Goal: Task Accomplishment & Management: Manage account settings

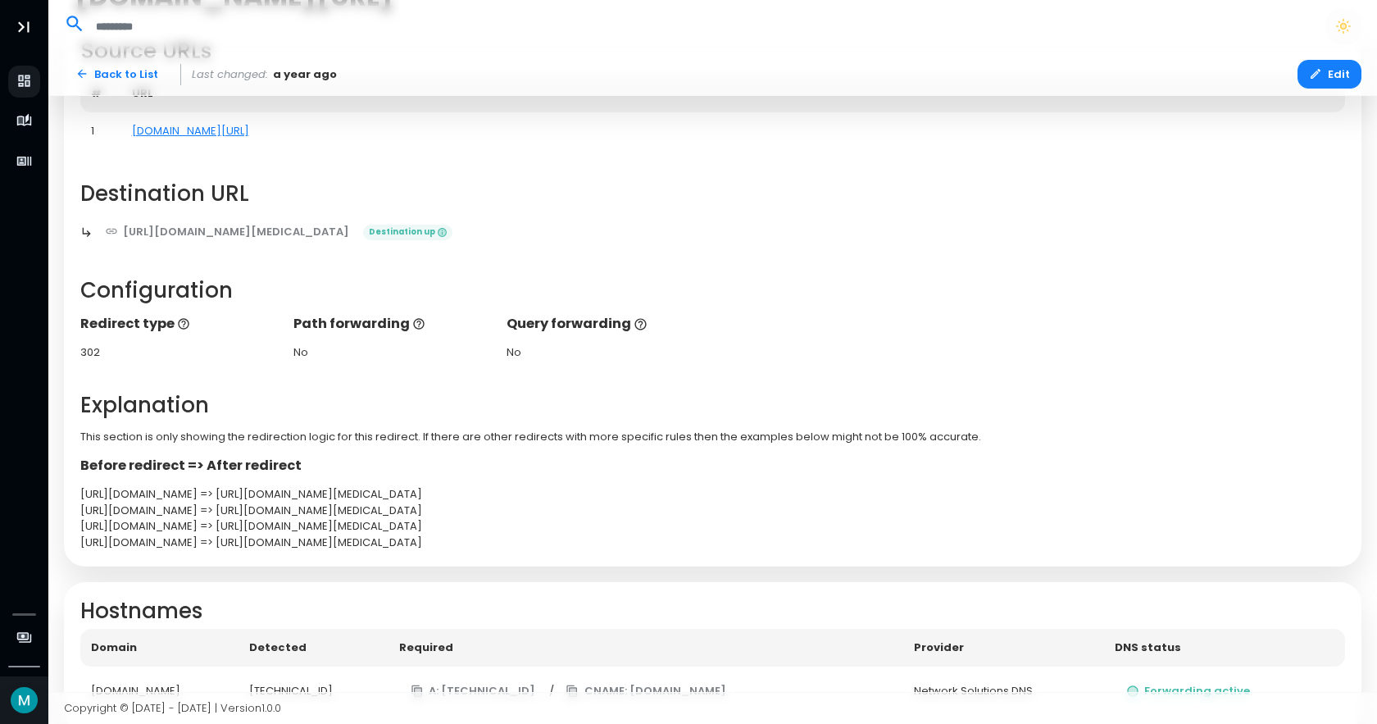
scroll to position [50, 0]
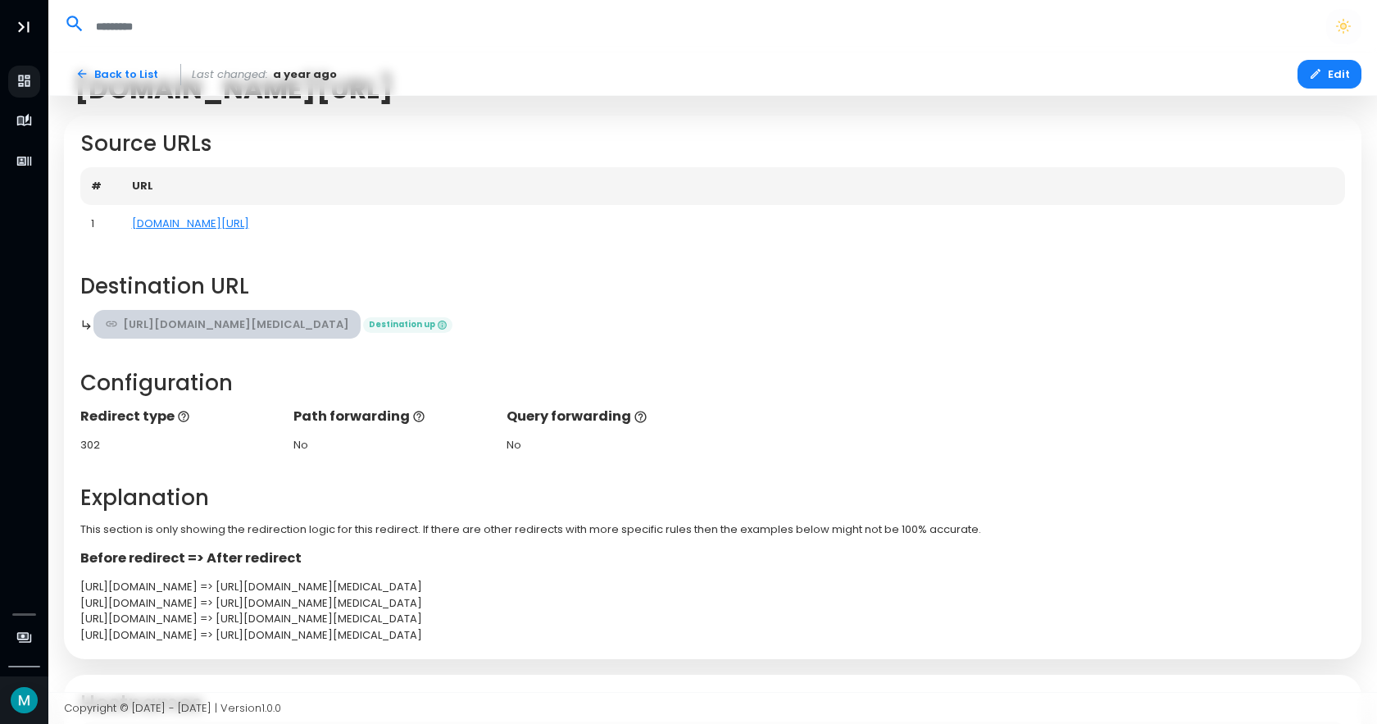
click at [343, 318] on link "[URL][DOMAIN_NAME][MEDICAL_DATA]" at bounding box center [227, 324] width 268 height 29
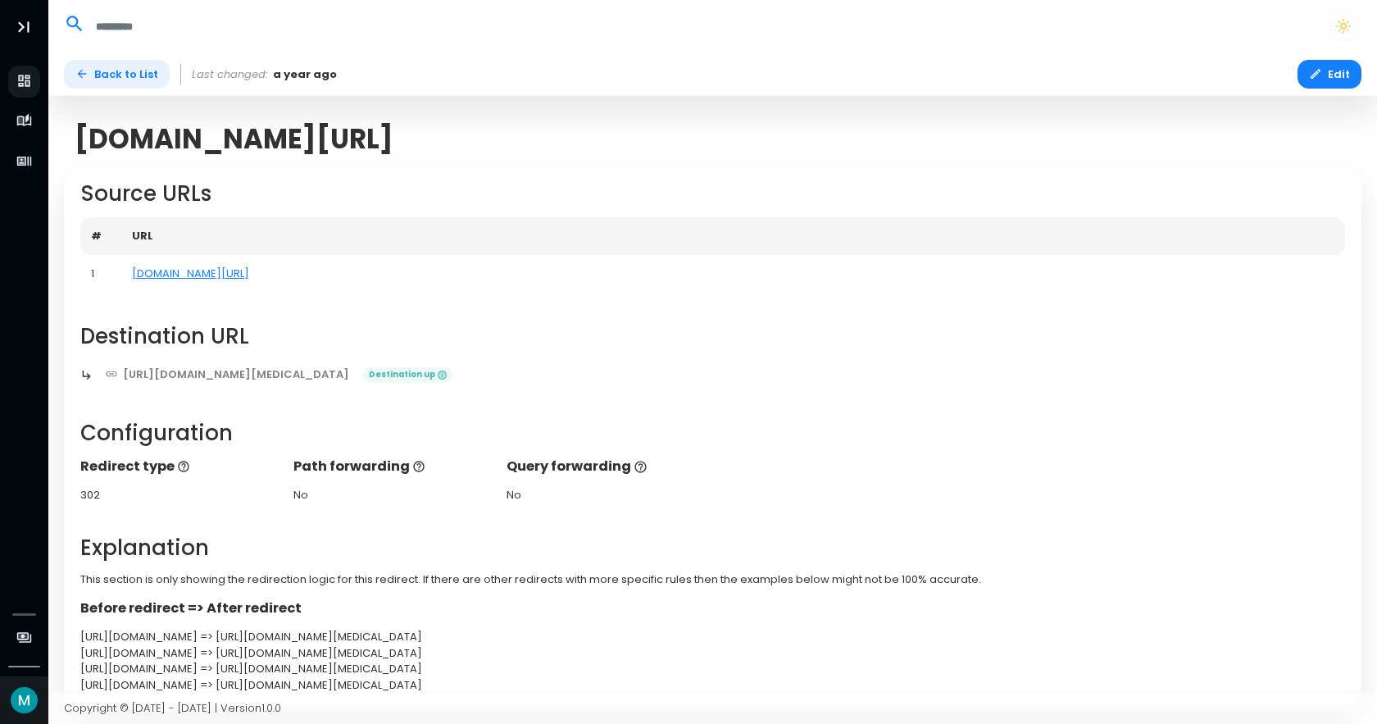
click at [113, 74] on link "Back to List" at bounding box center [117, 74] width 106 height 29
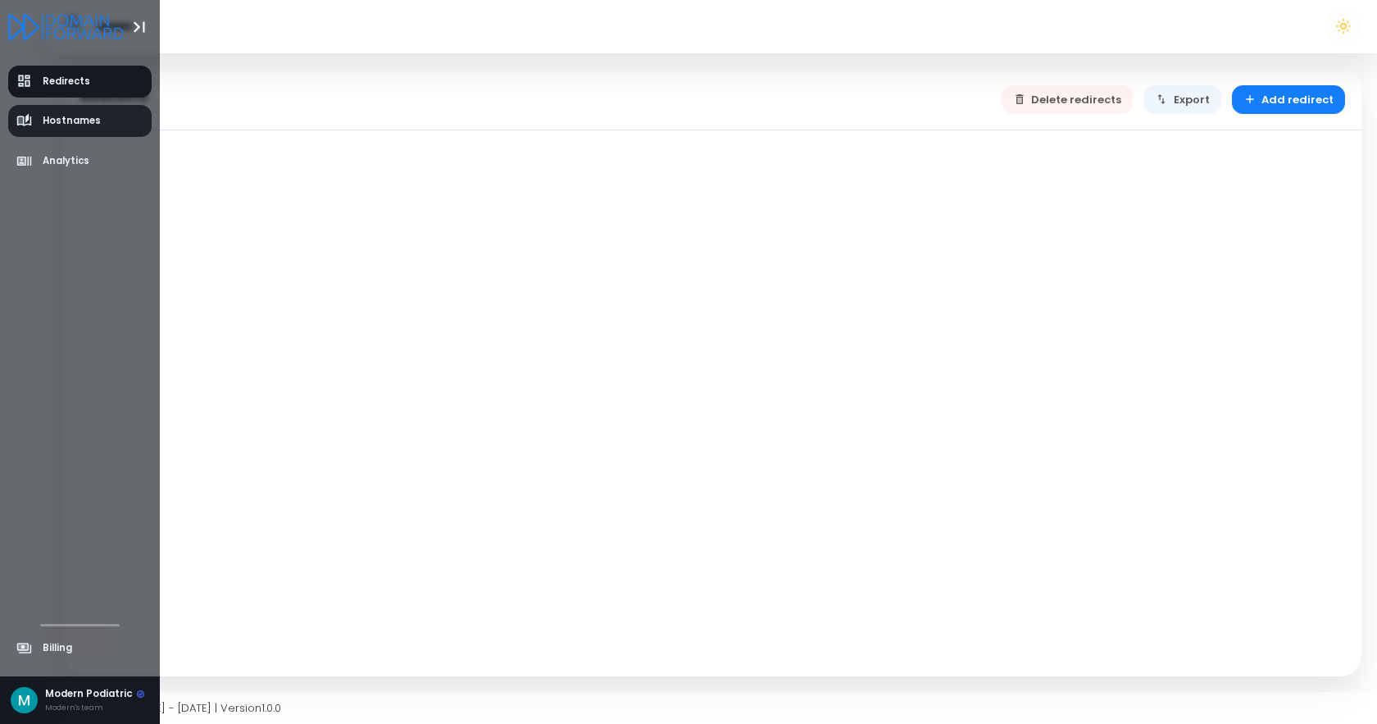
click at [65, 125] on span "Hostnames" at bounding box center [72, 121] width 58 height 14
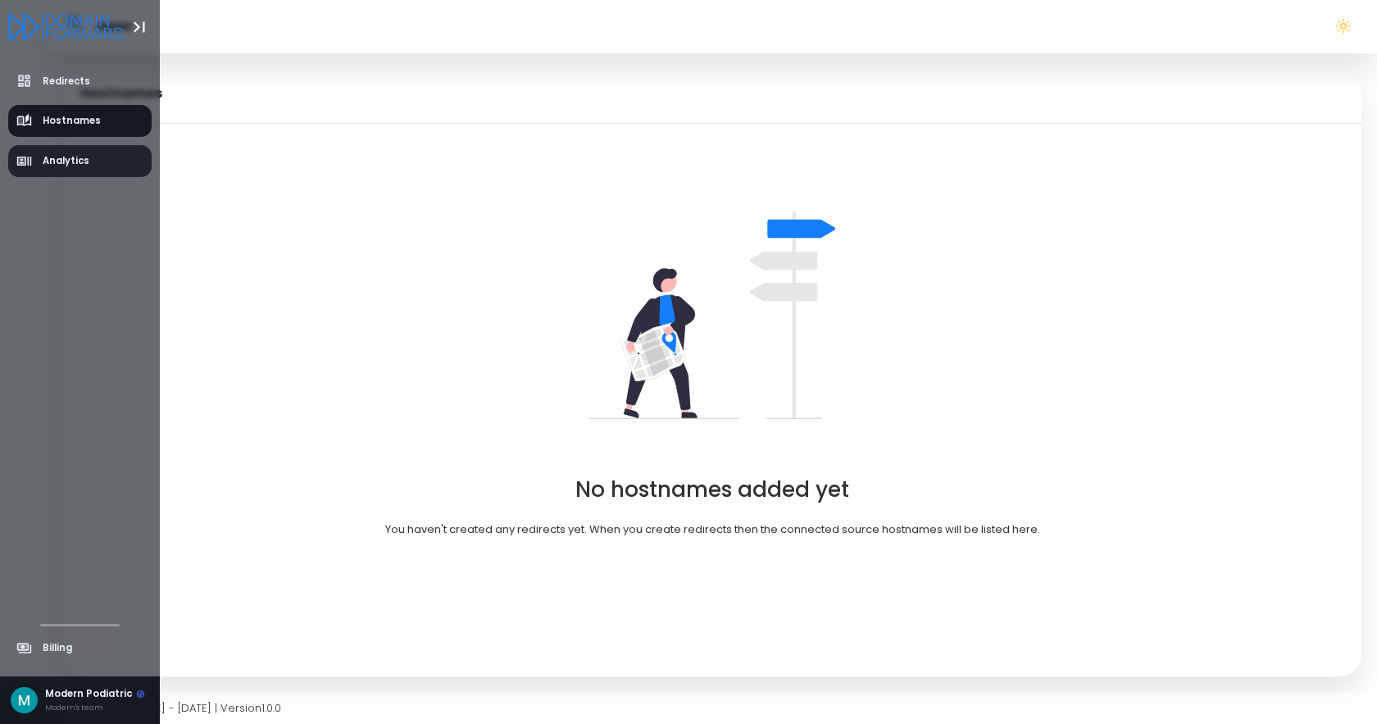
click at [41, 152] on link "Analytics" at bounding box center [80, 161] width 144 height 32
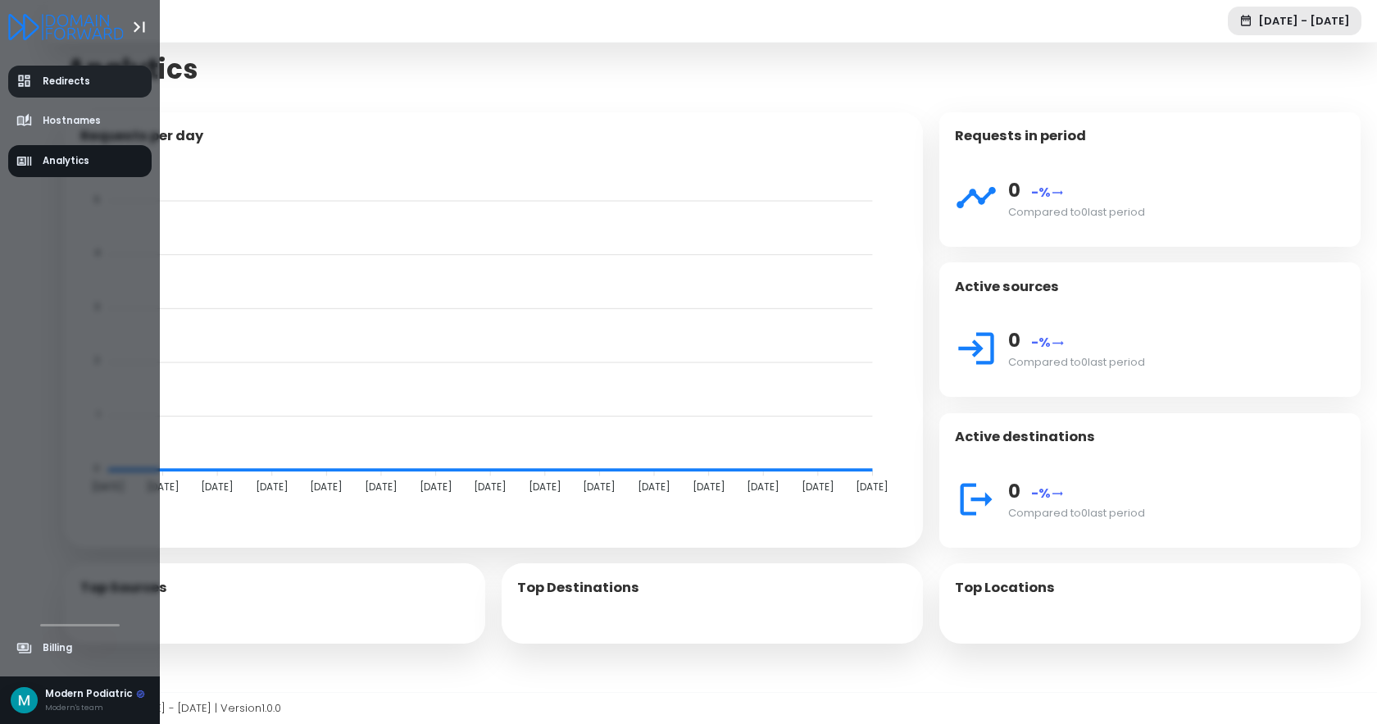
click at [39, 79] on span "Redirects" at bounding box center [53, 81] width 75 height 16
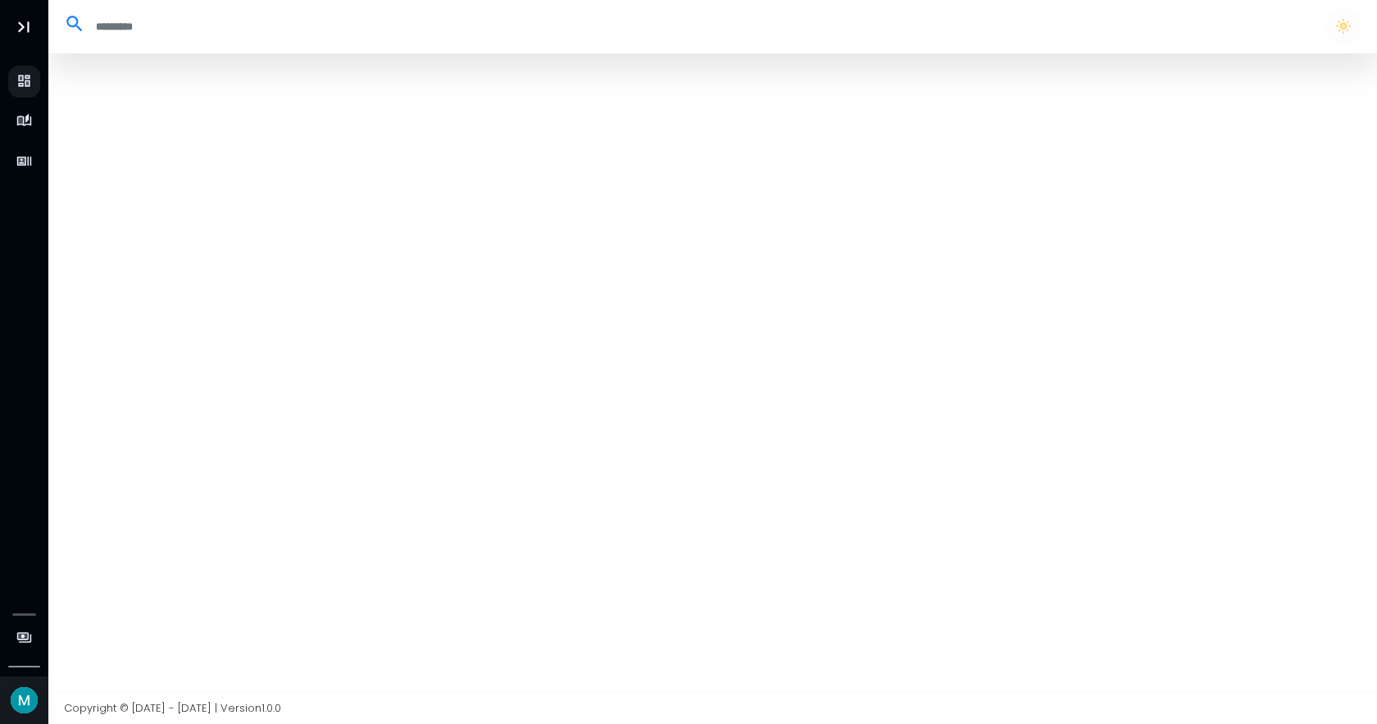
select select "**"
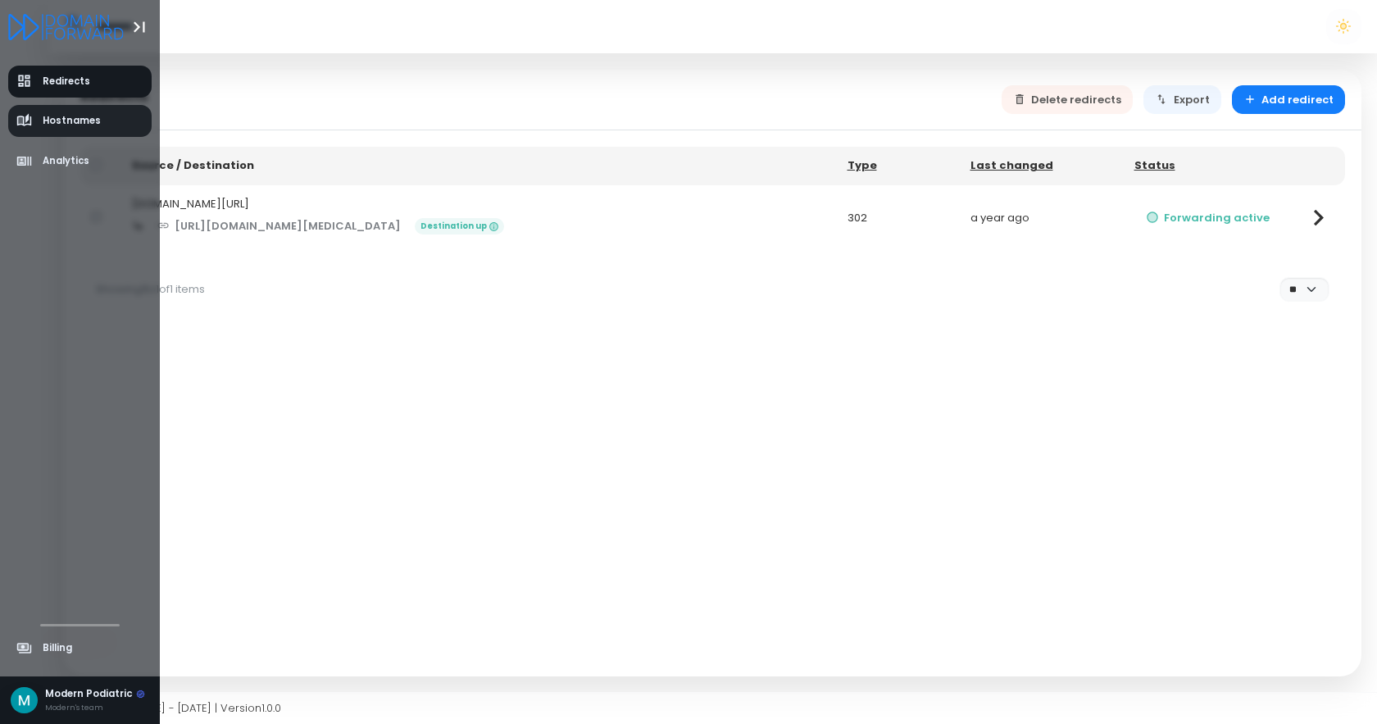
click at [29, 122] on icon "aside-dashboard" at bounding box center [24, 121] width 16 height 16
select select "**"
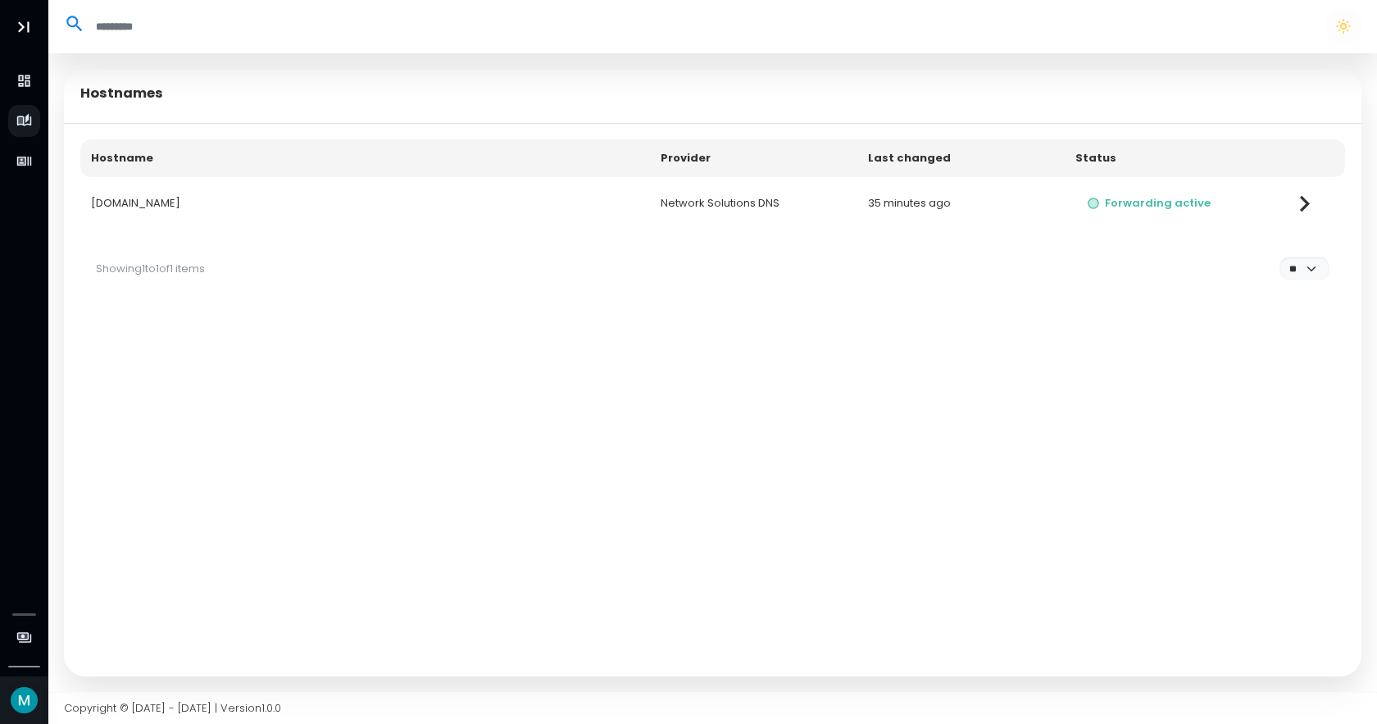
click at [467, 202] on td "[DOMAIN_NAME]" at bounding box center [365, 203] width 570 height 53
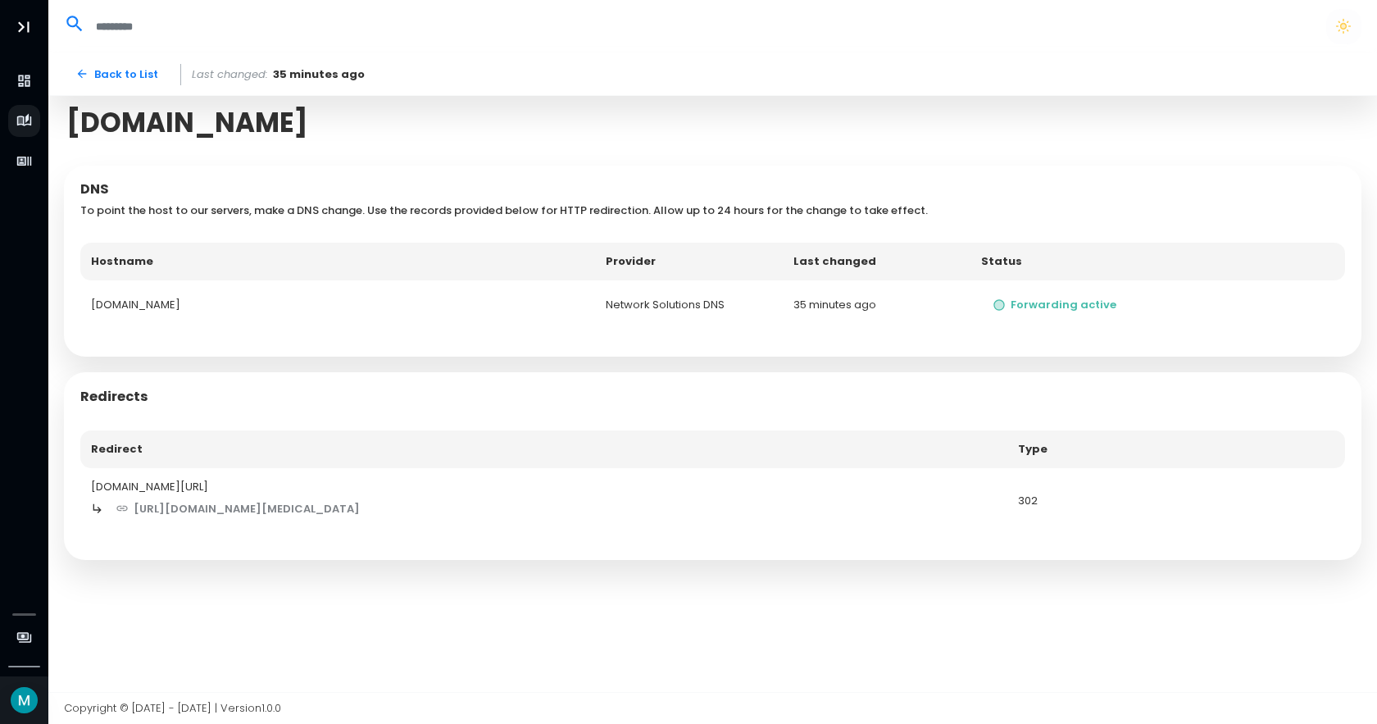
click at [164, 488] on div "[DOMAIN_NAME][URL]" at bounding box center [544, 487] width 906 height 16
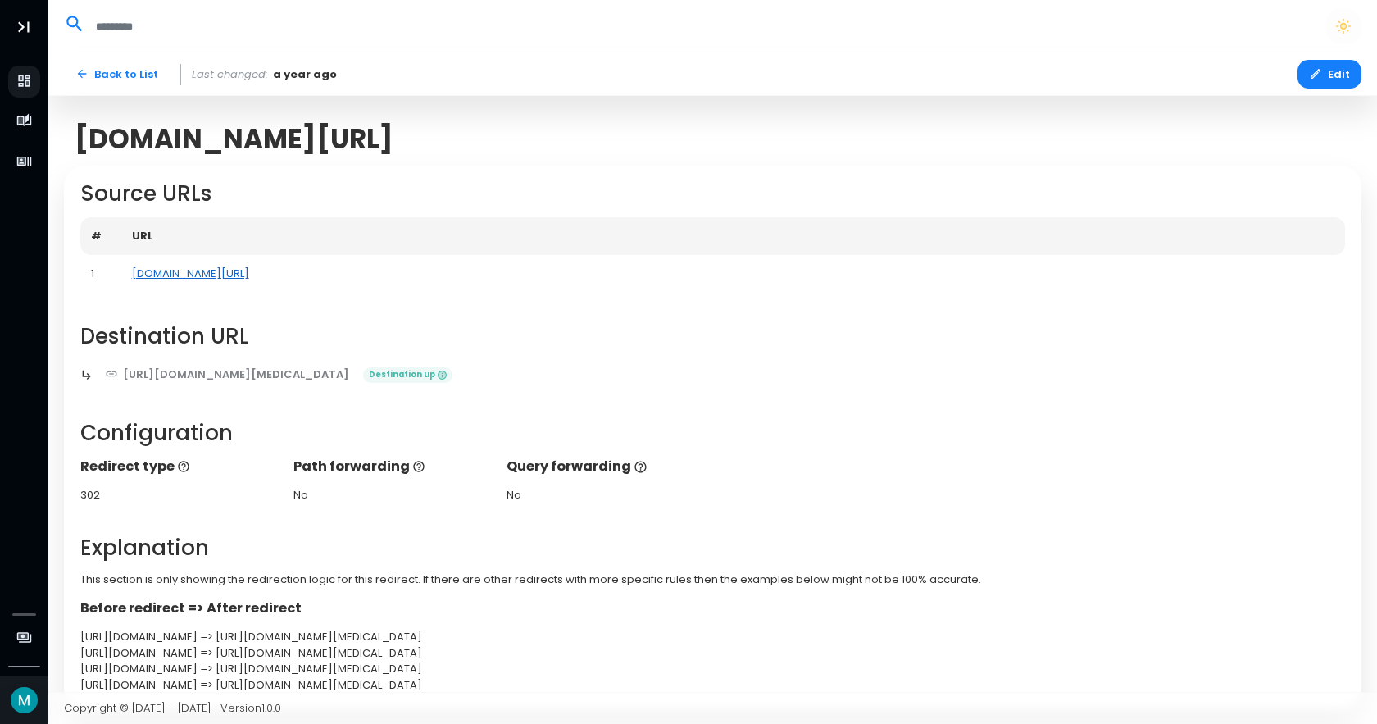
click at [211, 267] on link "[DOMAIN_NAME][URL]" at bounding box center [190, 273] width 117 height 16
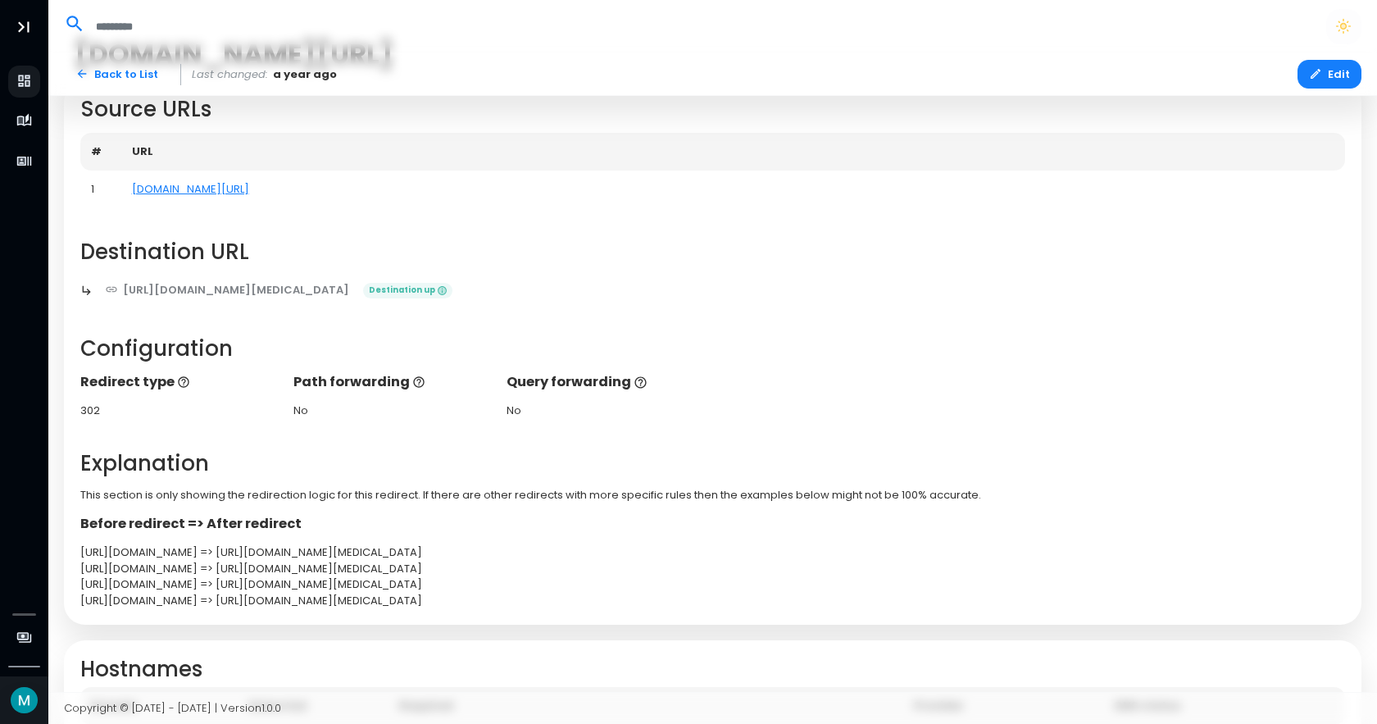
scroll to position [198, 0]
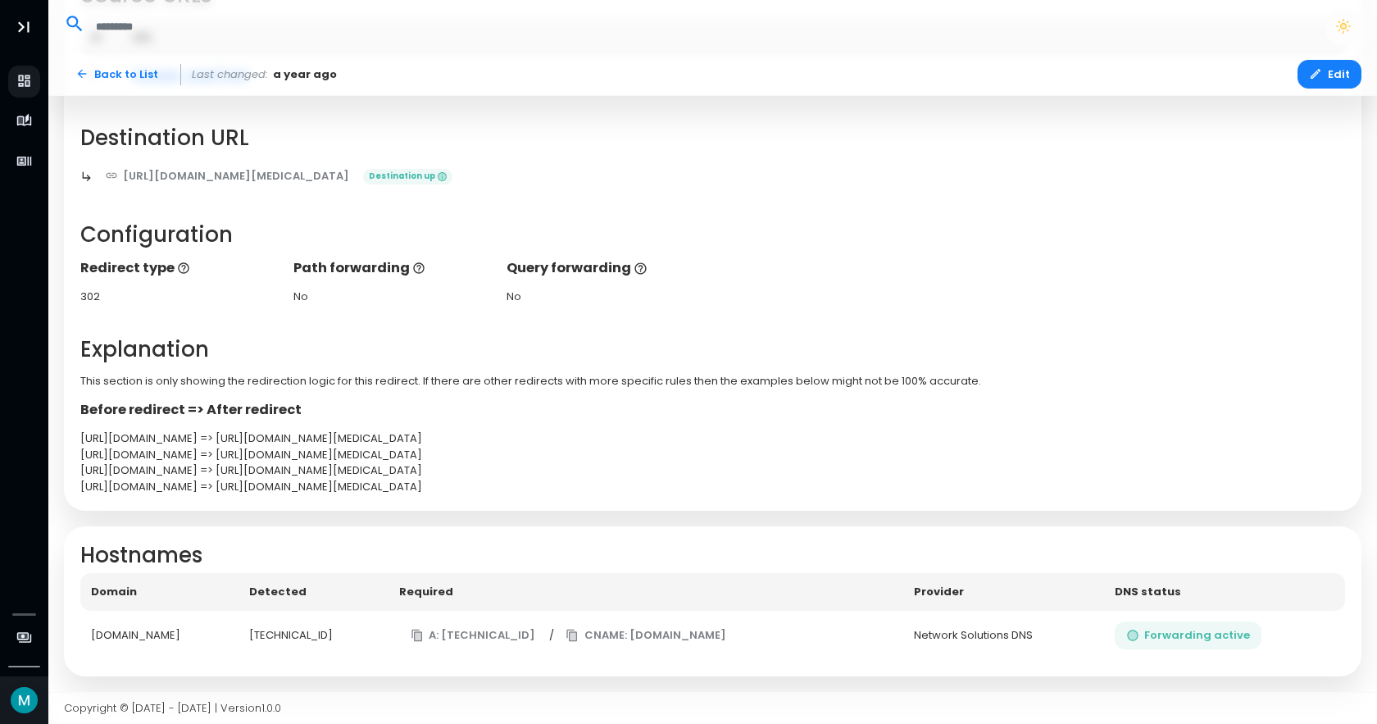
click at [1204, 627] on button "Forwarding active" at bounding box center [1187, 635] width 147 height 29
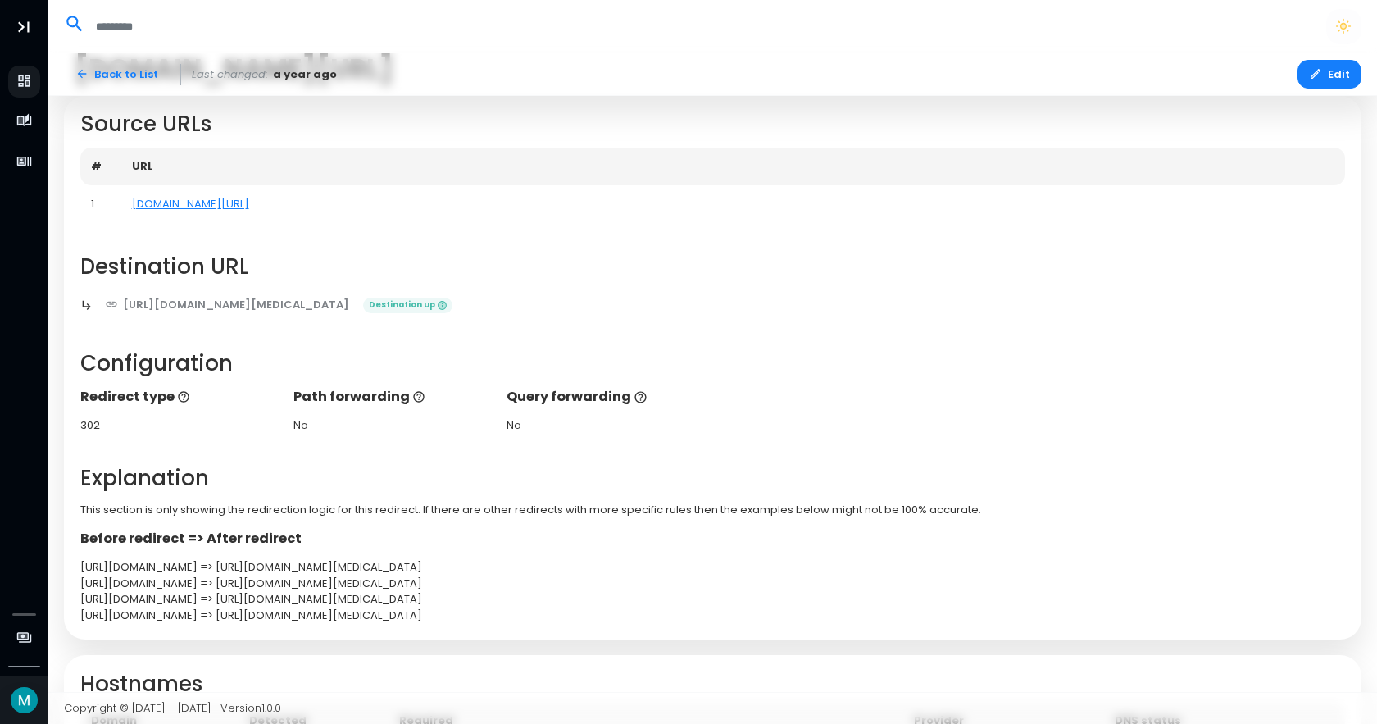
scroll to position [0, 0]
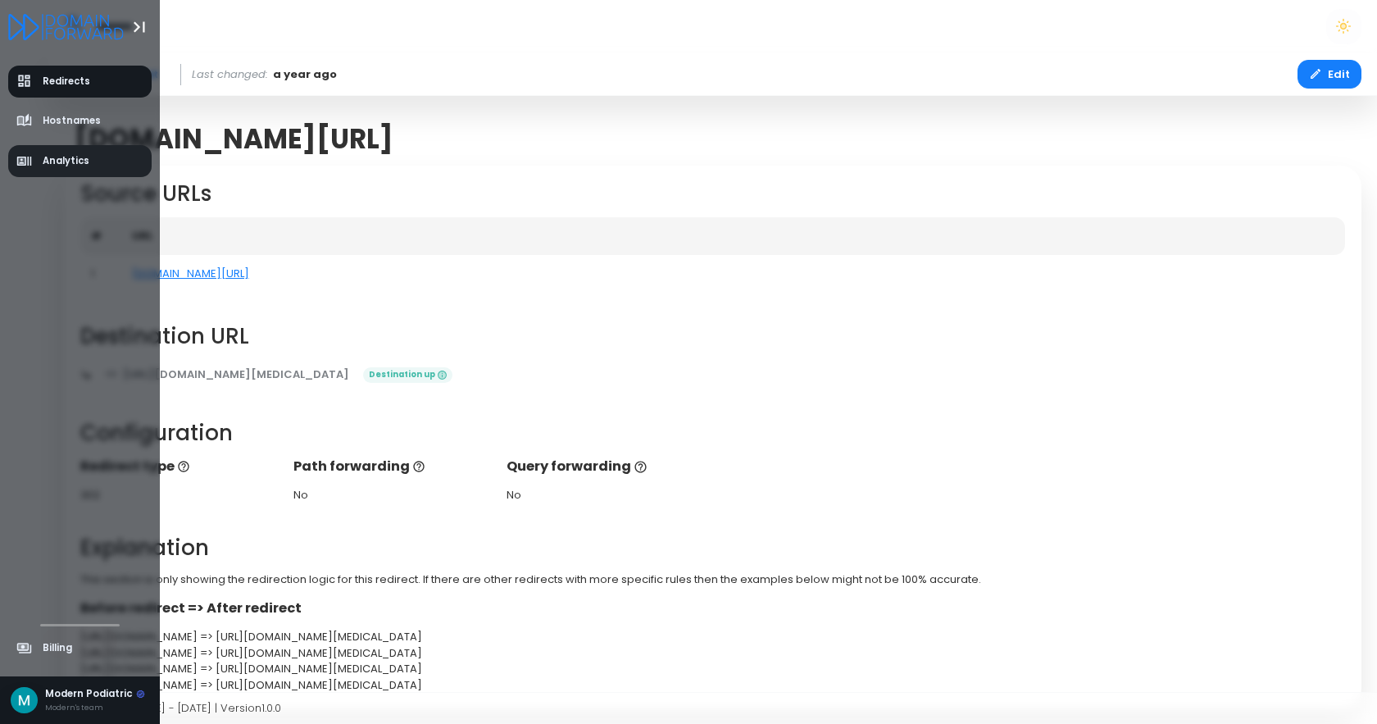
click at [41, 158] on span "Analytics" at bounding box center [53, 161] width 74 height 16
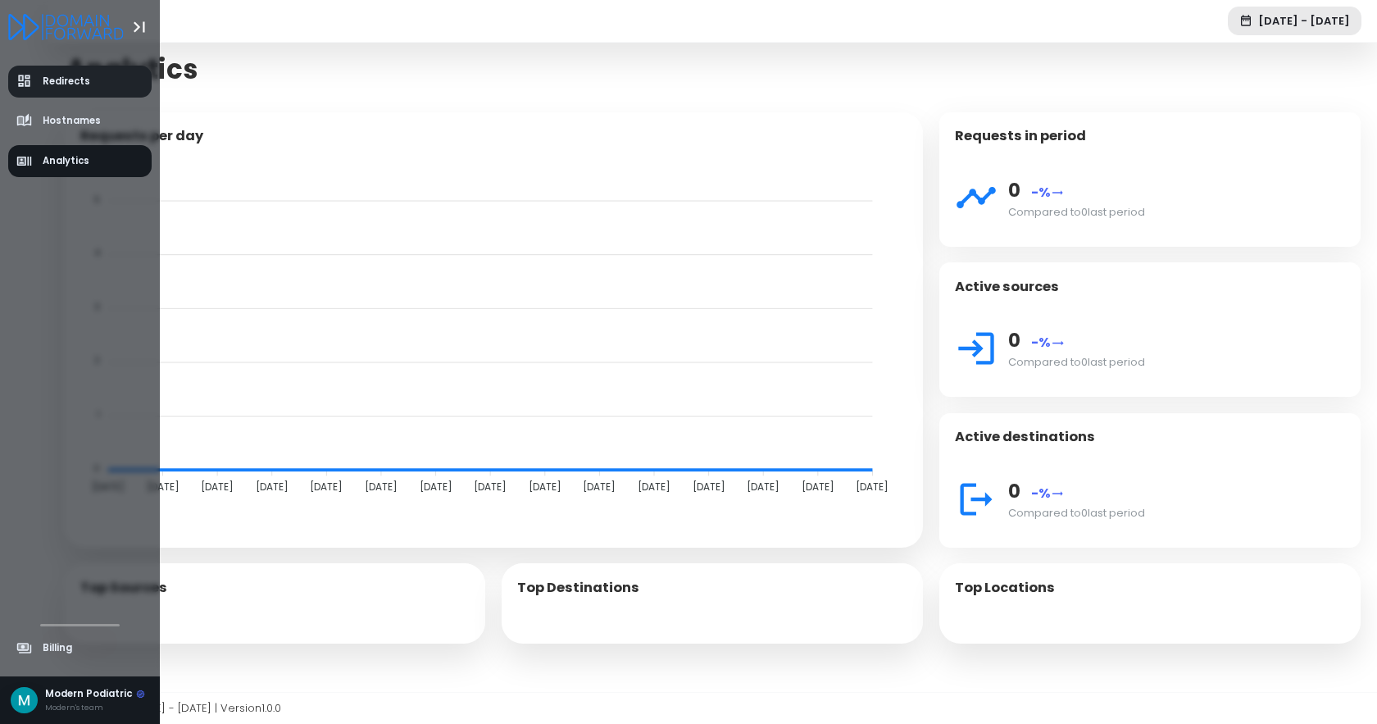
click at [41, 79] on span "Redirects" at bounding box center [53, 81] width 75 height 16
select select "**"
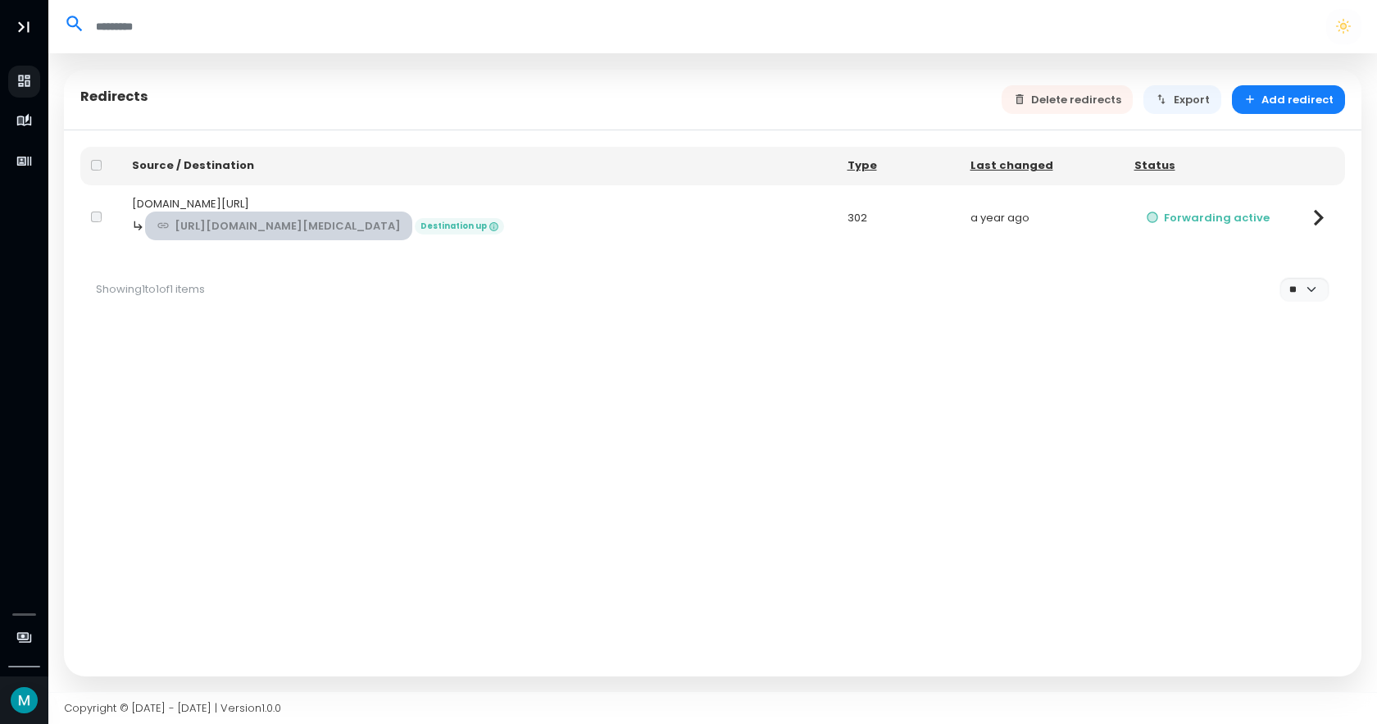
click at [413, 223] on link "[URL][DOMAIN_NAME][MEDICAL_DATA]" at bounding box center [279, 225] width 268 height 29
click at [222, 196] on div "[DOMAIN_NAME][URL]" at bounding box center [479, 204] width 694 height 16
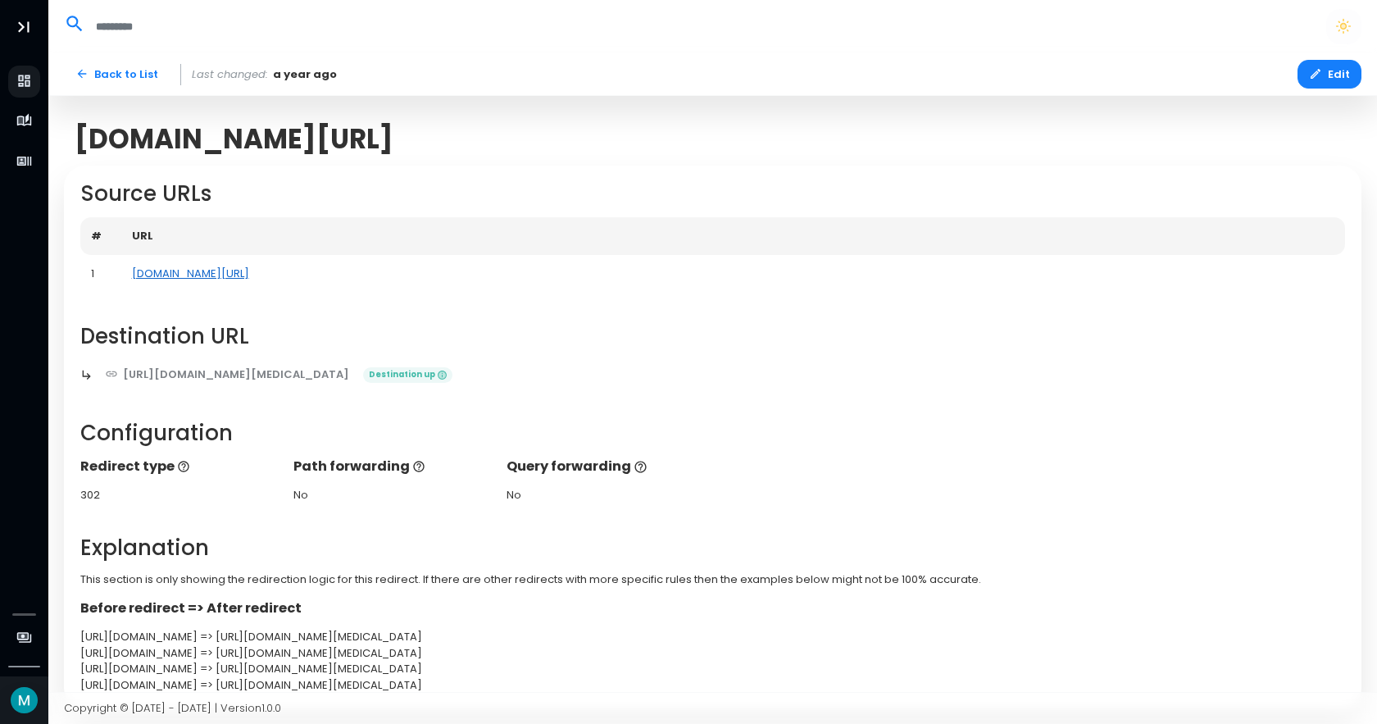
click at [229, 272] on link "[DOMAIN_NAME][URL]" at bounding box center [190, 273] width 117 height 16
